Goal: Task Accomplishment & Management: Complete application form

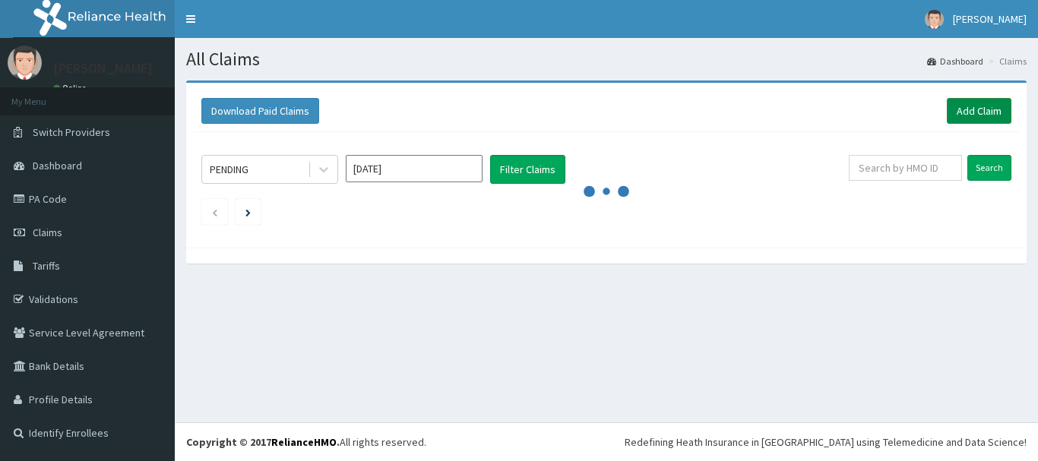
click at [967, 98] on link "Add Claim" at bounding box center [979, 111] width 65 height 26
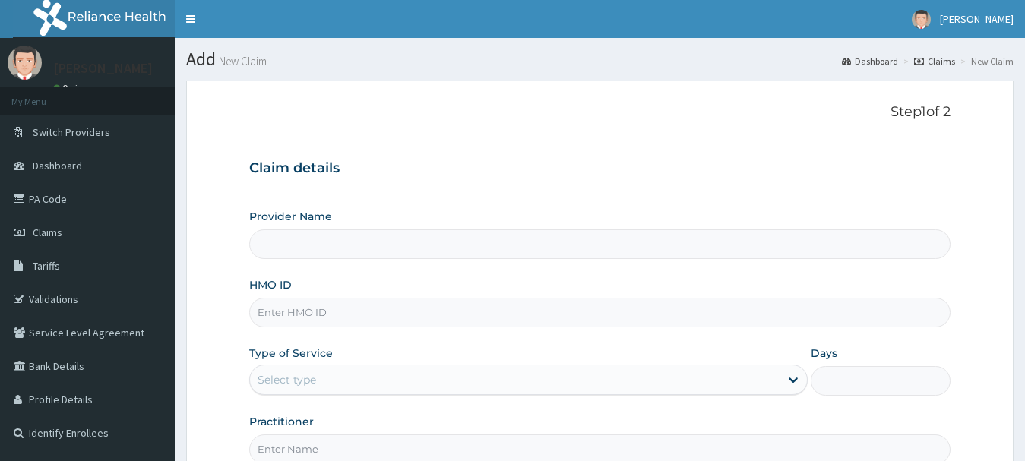
click at [400, 255] on input "Provider Name" at bounding box center [600, 244] width 702 height 30
click at [372, 311] on input "HMO ID" at bounding box center [600, 313] width 702 height 30
type input "[GEOGRAPHIC_DATA]"
type input "2"
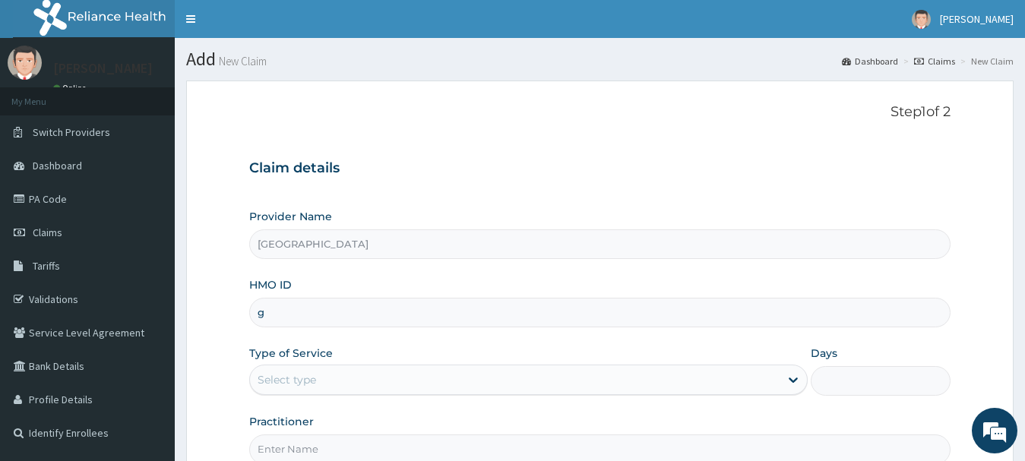
type input "g"
